Goal: Task Accomplishment & Management: Manage account settings

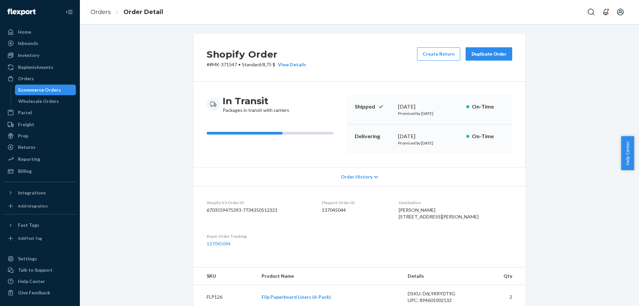
click at [110, 16] on li "Orders" at bounding box center [101, 12] width 20 height 9
click at [107, 12] on link "Orders" at bounding box center [101, 11] width 20 height 7
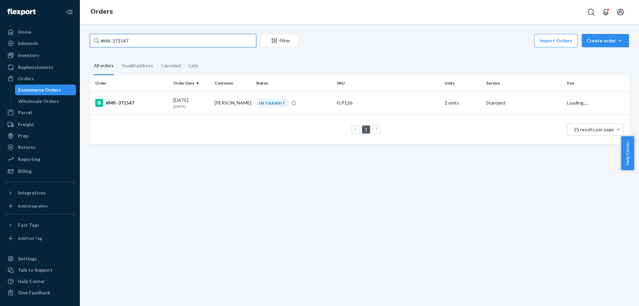
click at [215, 39] on input "#MK-371547" at bounding box center [173, 40] width 166 height 13
paste input "620"
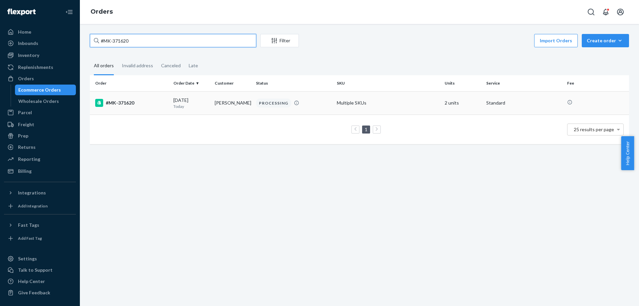
type input "#MK-371620"
click at [141, 103] on div "#MK-371620" at bounding box center [131, 103] width 73 height 8
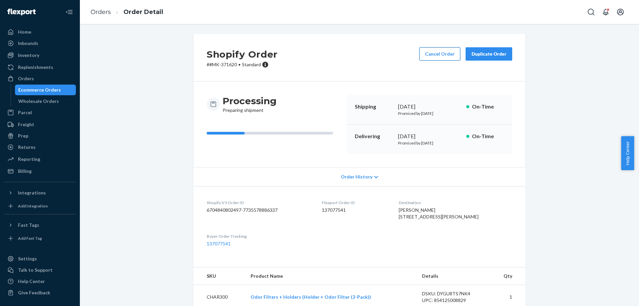
click at [430, 50] on button "Cancel Order" at bounding box center [439, 53] width 41 height 13
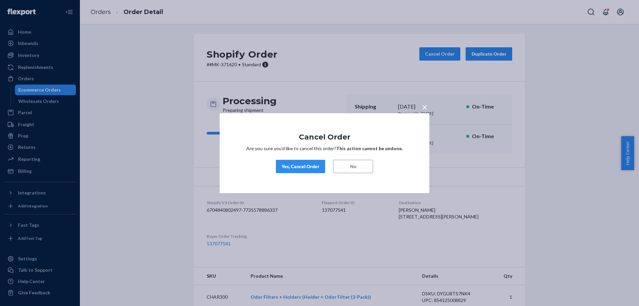
click at [286, 165] on div "Yes, Cancel Order" at bounding box center [301, 166] width 38 height 7
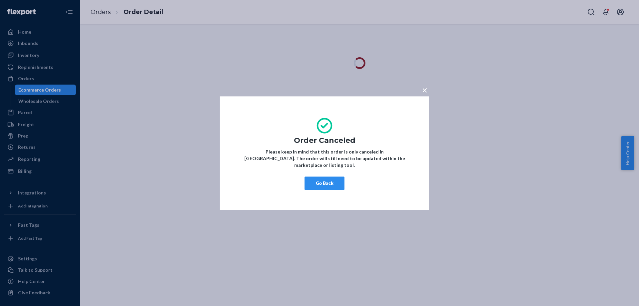
click at [321, 176] on button "Go Back" at bounding box center [325, 182] width 40 height 13
